Goal: Navigation & Orientation: Find specific page/section

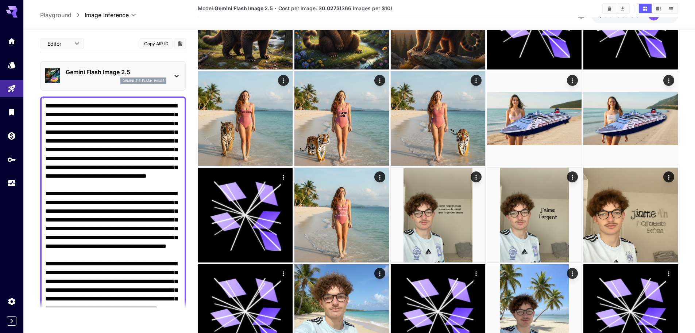
scroll to position [146, 0]
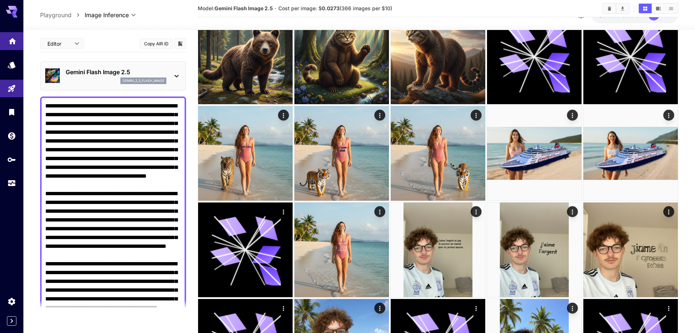
click at [6, 32] on div at bounding box center [11, 107] width 23 height 178
click at [7, 36] on link at bounding box center [11, 41] width 23 height 18
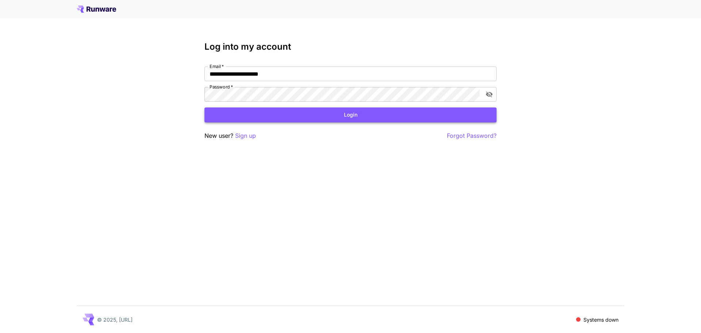
click at [241, 120] on button "Login" at bounding box center [350, 114] width 292 height 15
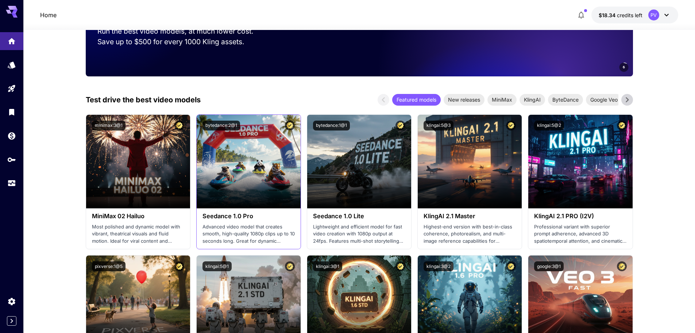
scroll to position [146, 0]
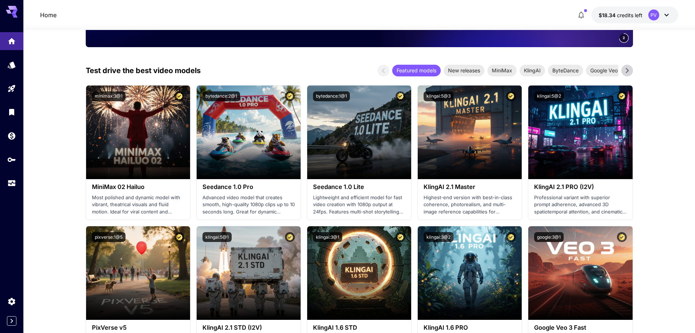
drag, startPoint x: 274, startPoint y: 115, endPoint x: 277, endPoint y: 63, distance: 52.3
click at [445, 68] on span "New releases" at bounding box center [464, 70] width 41 height 8
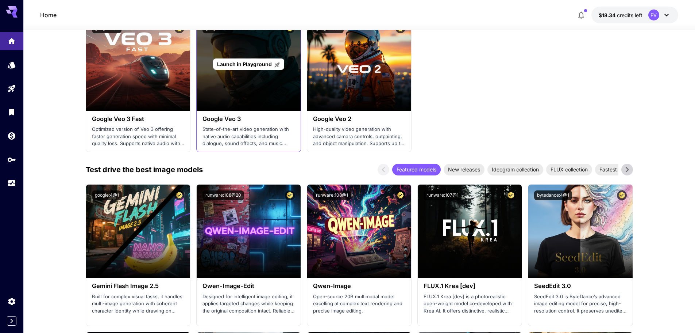
scroll to position [730, 0]
